Goal: Task Accomplishment & Management: Manage account settings

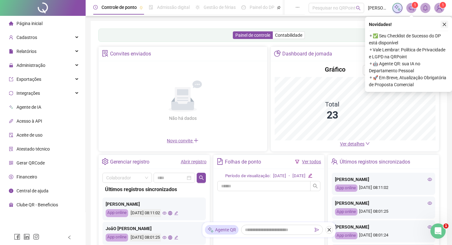
click at [444, 23] on icon "close" at bounding box center [445, 24] width 4 height 4
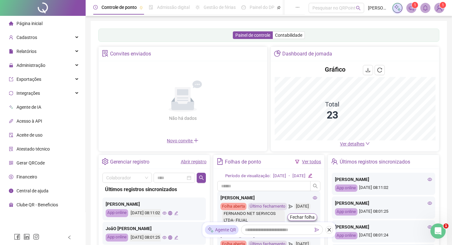
click at [35, 163] on span "Gerar QRCode" at bounding box center [31, 163] width 28 height 5
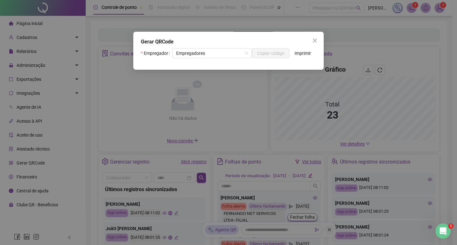
click at [231, 55] on div "Gerar QRCode Empregador Empregadores Copiar código Imprimir" at bounding box center [228, 122] width 457 height 245
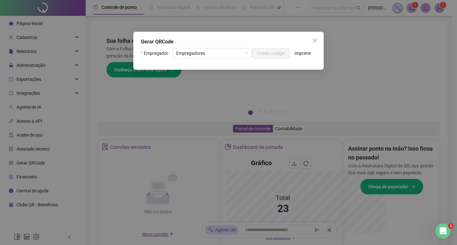
click at [240, 54] on div "Gerar QRCode Empregador Empregadores Copiar código Imprimir" at bounding box center [228, 122] width 457 height 245
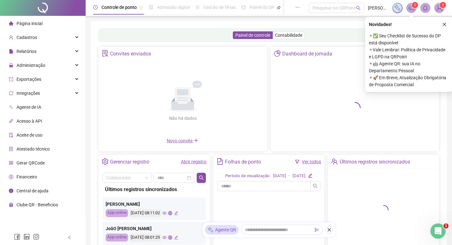
click at [44, 166] on span "Gerar QRCode" at bounding box center [31, 163] width 28 height 5
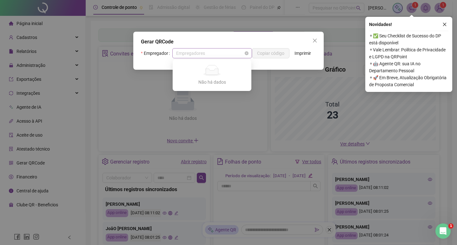
click at [233, 52] on span "Empregadores" at bounding box center [212, 54] width 72 height 10
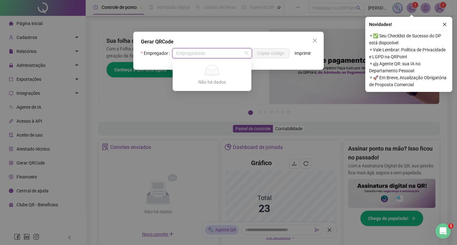
type input "*"
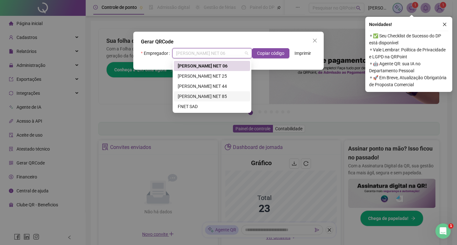
click at [218, 97] on div "FERNANDO NET 85" at bounding box center [212, 96] width 69 height 7
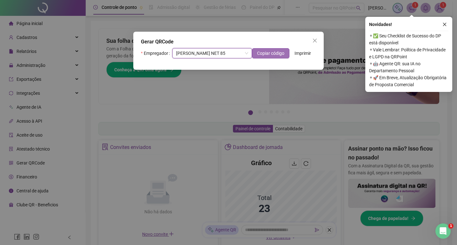
click at [271, 50] on span "Copiar código" at bounding box center [270, 53] width 27 height 7
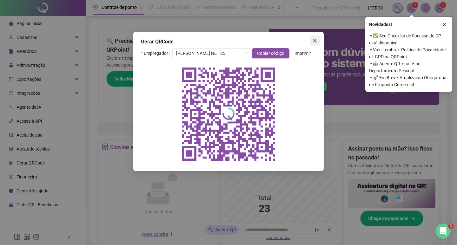
click at [319, 41] on span "Close" at bounding box center [315, 40] width 10 height 5
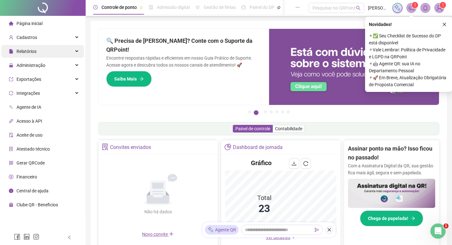
click at [36, 55] on div "Relatórios" at bounding box center [42, 51] width 83 height 13
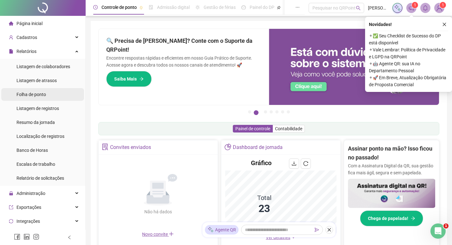
click at [42, 93] on span "Folha de ponto" at bounding box center [32, 94] width 30 height 5
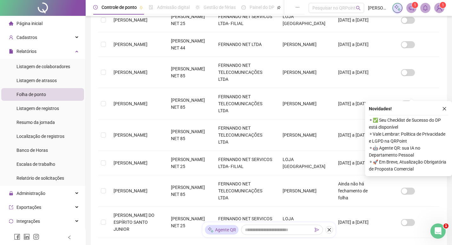
scroll to position [219, 0]
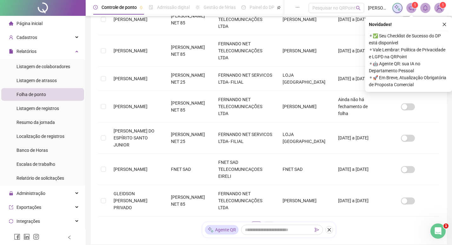
click at [269, 222] on link "2" at bounding box center [269, 227] width 10 height 10
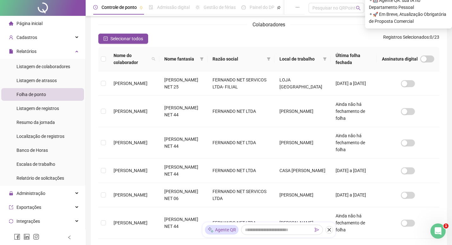
scroll to position [7, 0]
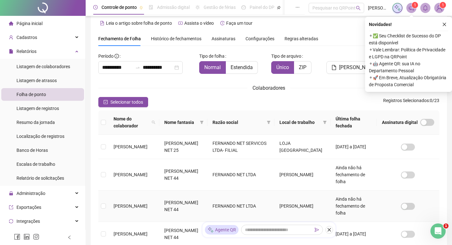
click at [140, 196] on td "[PERSON_NAME]" at bounding box center [134, 206] width 51 height 31
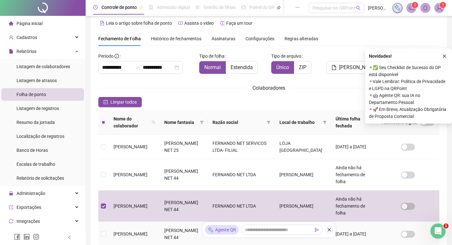
scroll to position [39, 0]
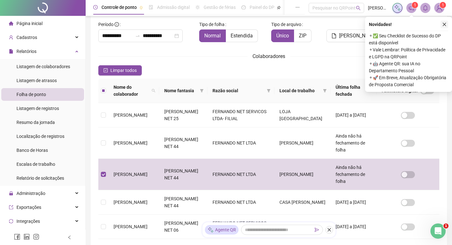
click at [445, 26] on icon "close" at bounding box center [445, 24] width 4 height 4
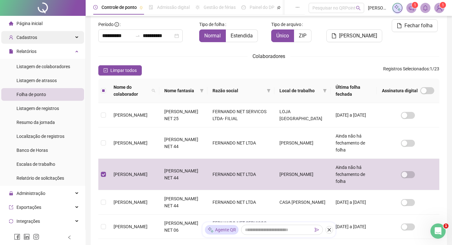
click at [50, 37] on div "Cadastros" at bounding box center [42, 37] width 83 height 13
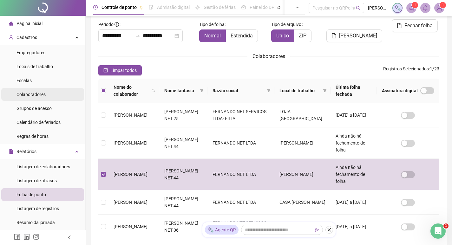
click at [36, 96] on span "Colaboradores" at bounding box center [31, 94] width 29 height 5
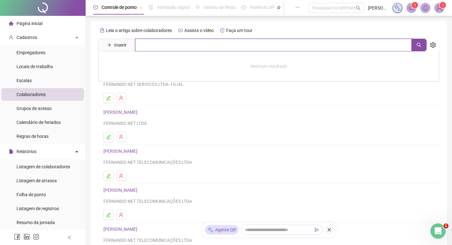
click at [159, 47] on input "text" at bounding box center [273, 45] width 277 height 13
type input "*"
click at [421, 47] on icon "search" at bounding box center [419, 45] width 5 height 5
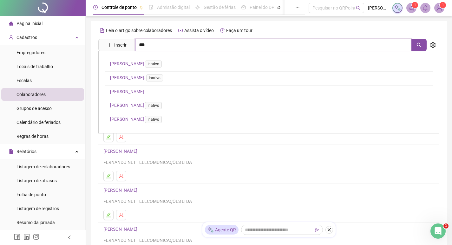
type input "****"
click at [424, 46] on button "button" at bounding box center [419, 45] width 15 height 13
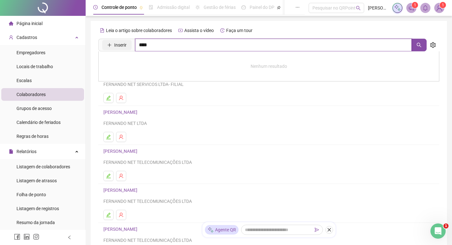
drag, startPoint x: 181, startPoint y: 46, endPoint x: 113, endPoint y: 47, distance: 68.3
click at [113, 47] on span "Inserir ****" at bounding box center [262, 45] width 329 height 13
click at [96, 101] on div "Leia o artigo sobre colaboradores Assista o vídeo Faça um tour Inserir Nenhum r…" at bounding box center [269, 150] width 357 height 259
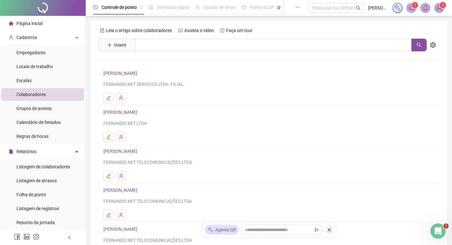
scroll to position [77, 0]
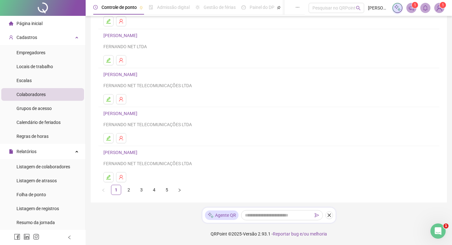
click at [142, 190] on link "3" at bounding box center [142, 190] width 10 height 10
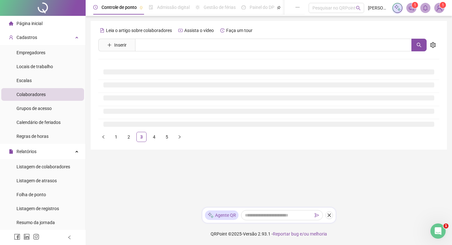
scroll to position [0, 0]
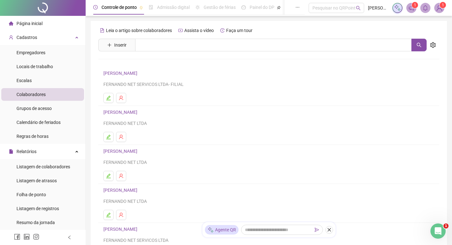
click at [122, 153] on link "[PERSON_NAME]" at bounding box center [121, 151] width 36 height 5
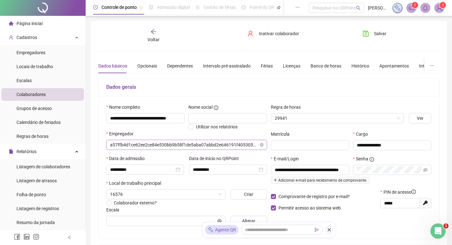
type input "**********"
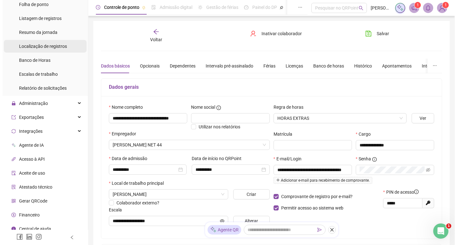
scroll to position [95, 0]
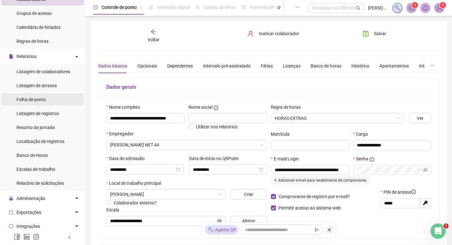
click at [36, 103] on div "Folha de ponto" at bounding box center [32, 99] width 30 height 13
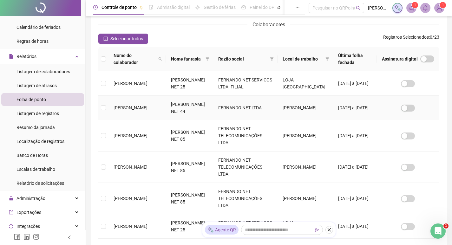
scroll to position [134, 0]
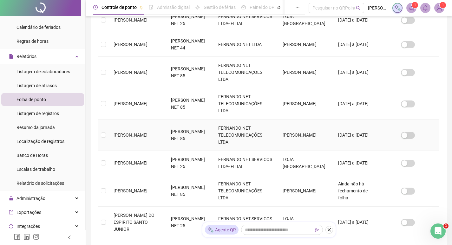
click at [127, 133] on span "[PERSON_NAME]" at bounding box center [131, 135] width 34 height 5
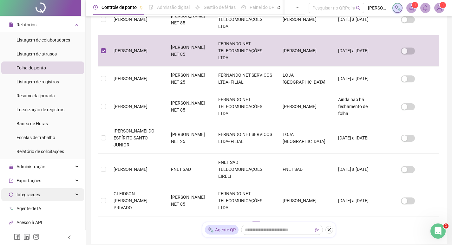
scroll to position [159, 0]
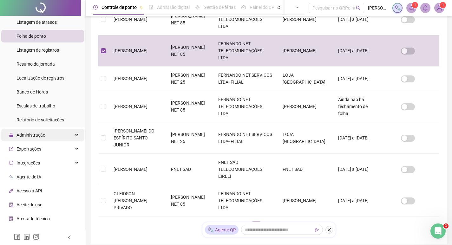
click at [49, 137] on div "Administração" at bounding box center [42, 135] width 83 height 13
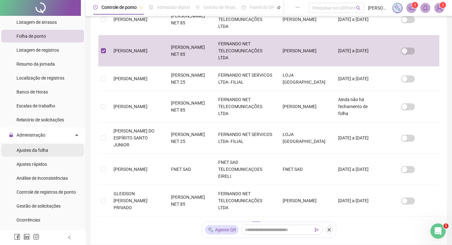
click at [44, 151] on span "Ajustes da folha" at bounding box center [33, 150] width 32 height 5
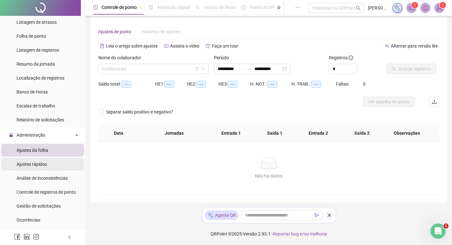
scroll to position [4, 0]
type input "**********"
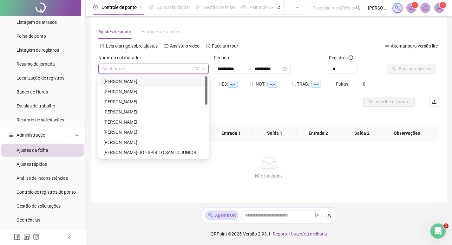
click at [156, 70] on input "search" at bounding box center [150, 69] width 97 height 10
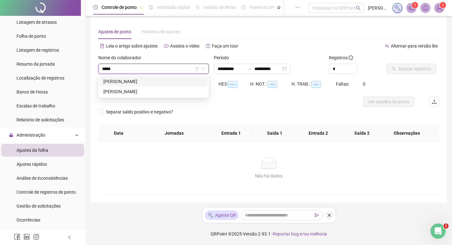
type input "******"
click at [155, 78] on div "[PERSON_NAME]" at bounding box center [153, 81] width 100 height 7
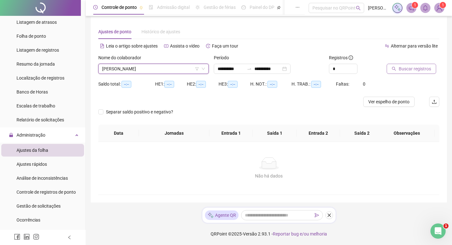
click at [400, 70] on span "Buscar registros" at bounding box center [415, 68] width 32 height 7
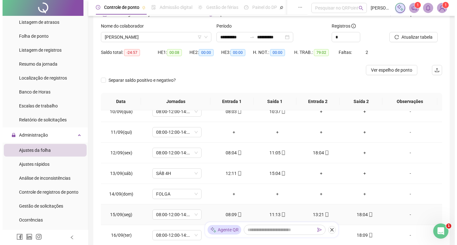
scroll to position [87, 0]
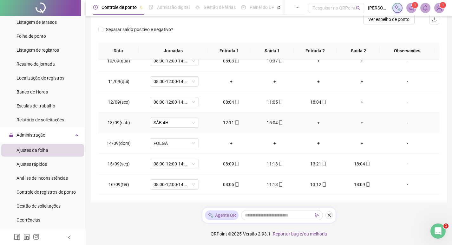
click at [272, 123] on div "15:04" at bounding box center [275, 122] width 34 height 7
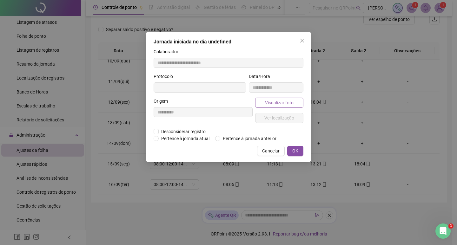
type input "**********"
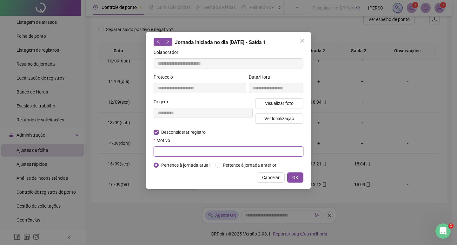
click at [233, 151] on input "text" at bounding box center [229, 152] width 150 height 10
type input "*"
drag, startPoint x: 288, startPoint y: 152, endPoint x: 127, endPoint y: 146, distance: 161.4
click at [127, 146] on div "**********" at bounding box center [228, 122] width 457 height 245
type input "**********"
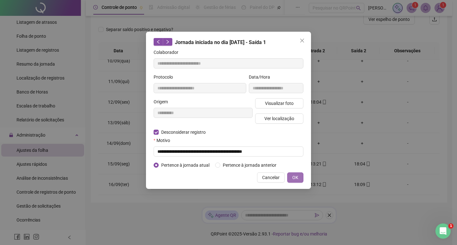
click at [296, 175] on span "OK" at bounding box center [295, 177] width 6 height 7
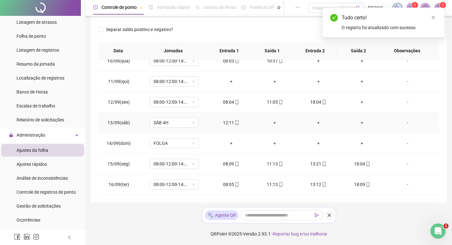
click at [274, 123] on div "+" at bounding box center [275, 122] width 34 height 7
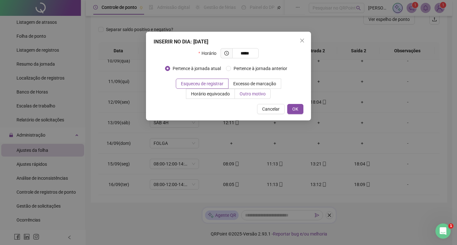
type input "*****"
click at [241, 94] on span "Outro motivo" at bounding box center [253, 93] width 26 height 5
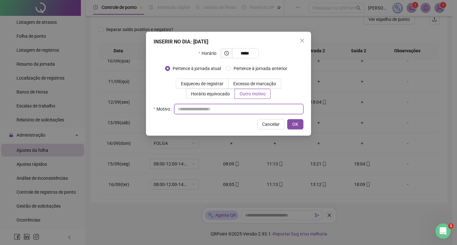
click at [209, 112] on input "text" at bounding box center [238, 109] width 129 height 10
paste input "**********"
type input "**********"
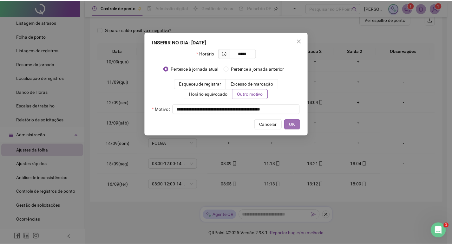
scroll to position [0, 0]
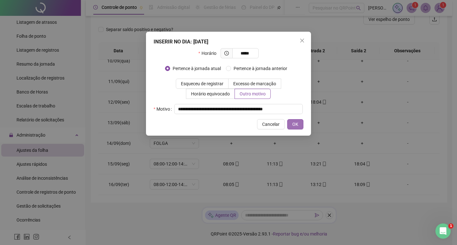
click at [298, 121] on span "OK" at bounding box center [295, 124] width 6 height 7
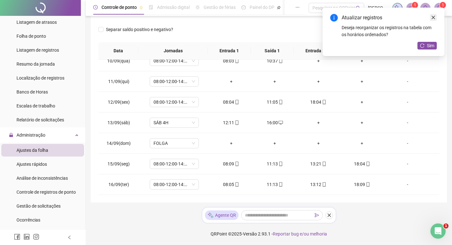
click at [434, 17] on icon "close" at bounding box center [433, 17] width 4 height 4
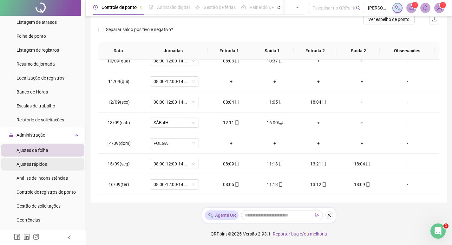
click at [38, 164] on span "Ajustes rápidos" at bounding box center [32, 164] width 30 height 5
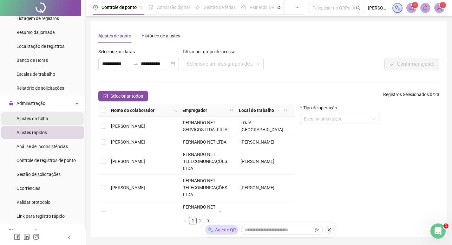
scroll to position [222, 0]
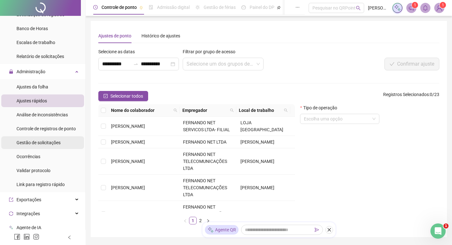
click at [45, 144] on span "Gestão de solicitações" at bounding box center [39, 142] width 44 height 5
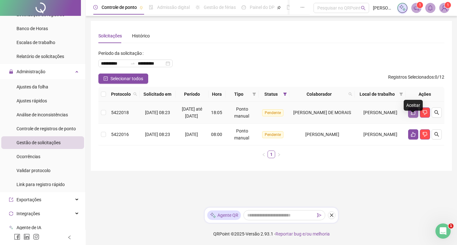
click at [414, 115] on icon "like" at bounding box center [413, 112] width 5 height 5
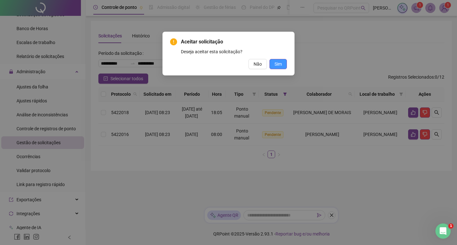
click at [279, 63] on span "Sim" at bounding box center [278, 64] width 7 height 7
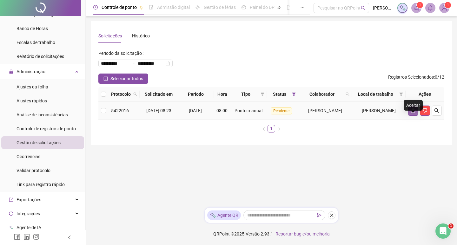
click at [417, 116] on button "button" at bounding box center [413, 111] width 10 height 10
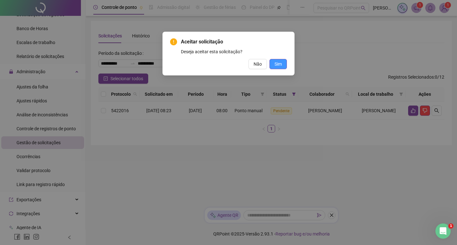
click at [283, 65] on button "Sim" at bounding box center [278, 64] width 17 height 10
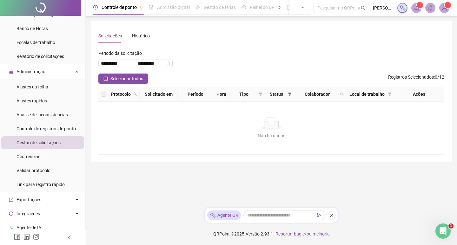
click at [416, 10] on icon "notification" at bounding box center [417, 8] width 6 height 6
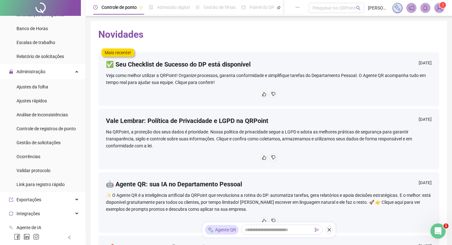
click at [438, 8] on img at bounding box center [440, 8] width 10 height 10
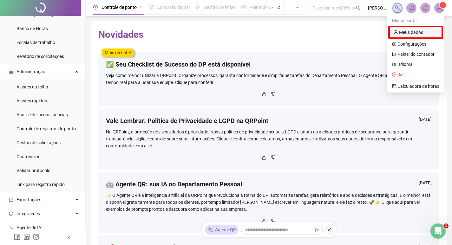
click at [408, 30] on link "Meus dados" at bounding box center [409, 32] width 30 height 5
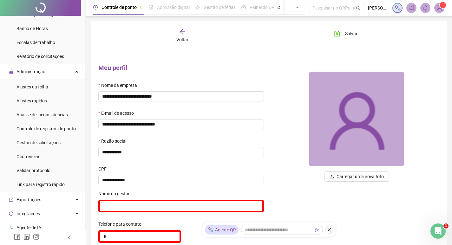
scroll to position [63, 0]
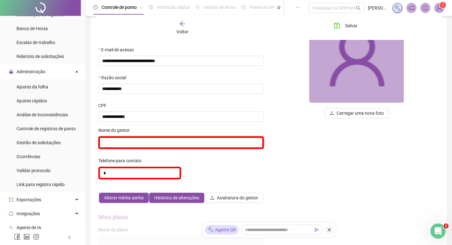
click at [131, 142] on input "text" at bounding box center [181, 143] width 166 height 13
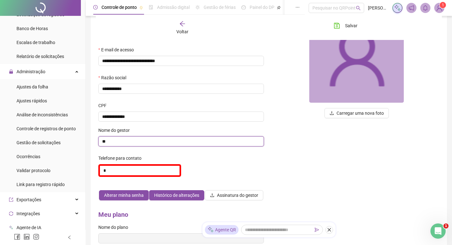
type input "*"
type input "**********"
click at [126, 174] on input "*" at bounding box center [139, 170] width 83 height 13
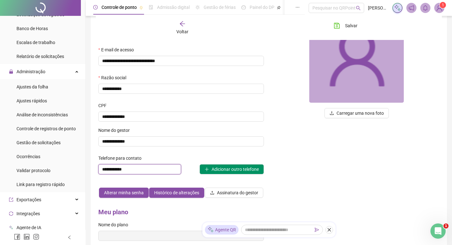
drag, startPoint x: 139, startPoint y: 170, endPoint x: 111, endPoint y: 169, distance: 28.0
click at [111, 169] on input "**********" at bounding box center [139, 169] width 83 height 10
type input "**********"
click at [154, 141] on input "**********" at bounding box center [181, 142] width 166 height 10
drag, startPoint x: 117, startPoint y: 142, endPoint x: 151, endPoint y: 142, distance: 34.0
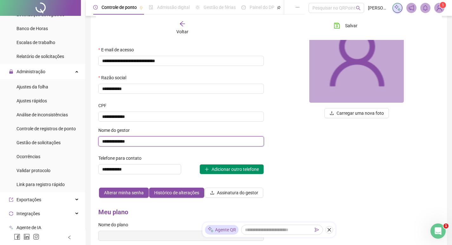
click at [151, 142] on input "**********" at bounding box center [181, 142] width 166 height 10
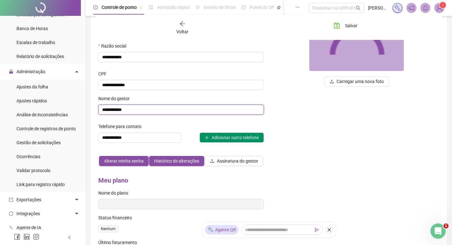
type input "**********"
click at [274, 160] on div "Carregar uma nova foto" at bounding box center [357, 67] width 176 height 208
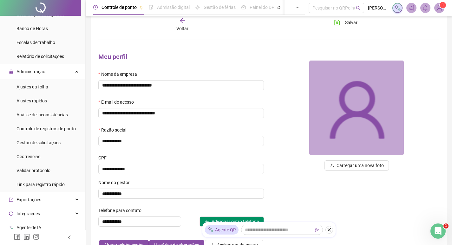
scroll to position [0, 0]
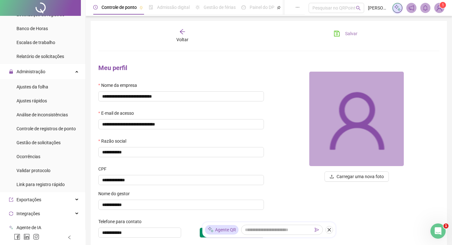
click at [350, 36] on span "Salvar" at bounding box center [351, 33] width 12 height 7
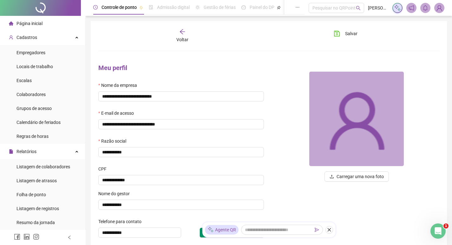
click at [48, 24] on li "Página inicial" at bounding box center [42, 23] width 83 height 13
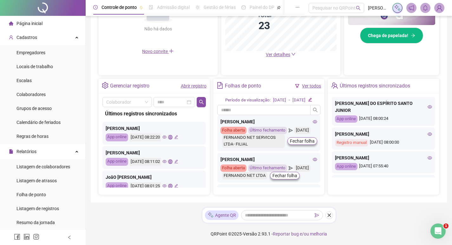
scroll to position [159, 0]
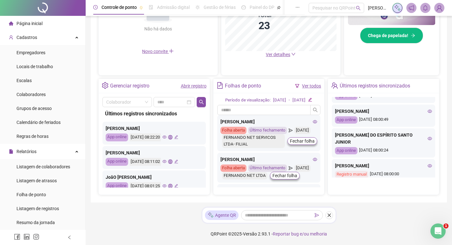
click at [428, 110] on icon "eye" at bounding box center [430, 111] width 4 height 3
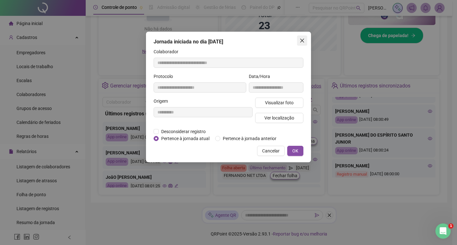
click at [300, 40] on icon "close" at bounding box center [302, 40] width 5 height 5
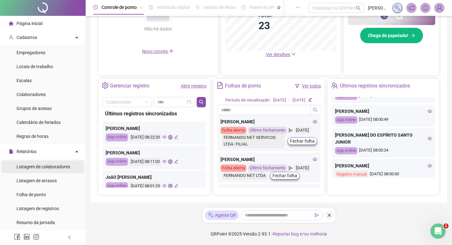
click at [55, 168] on span "Listagem de colaboradores" at bounding box center [44, 166] width 54 height 5
